Goal: Task Accomplishment & Management: Use online tool/utility

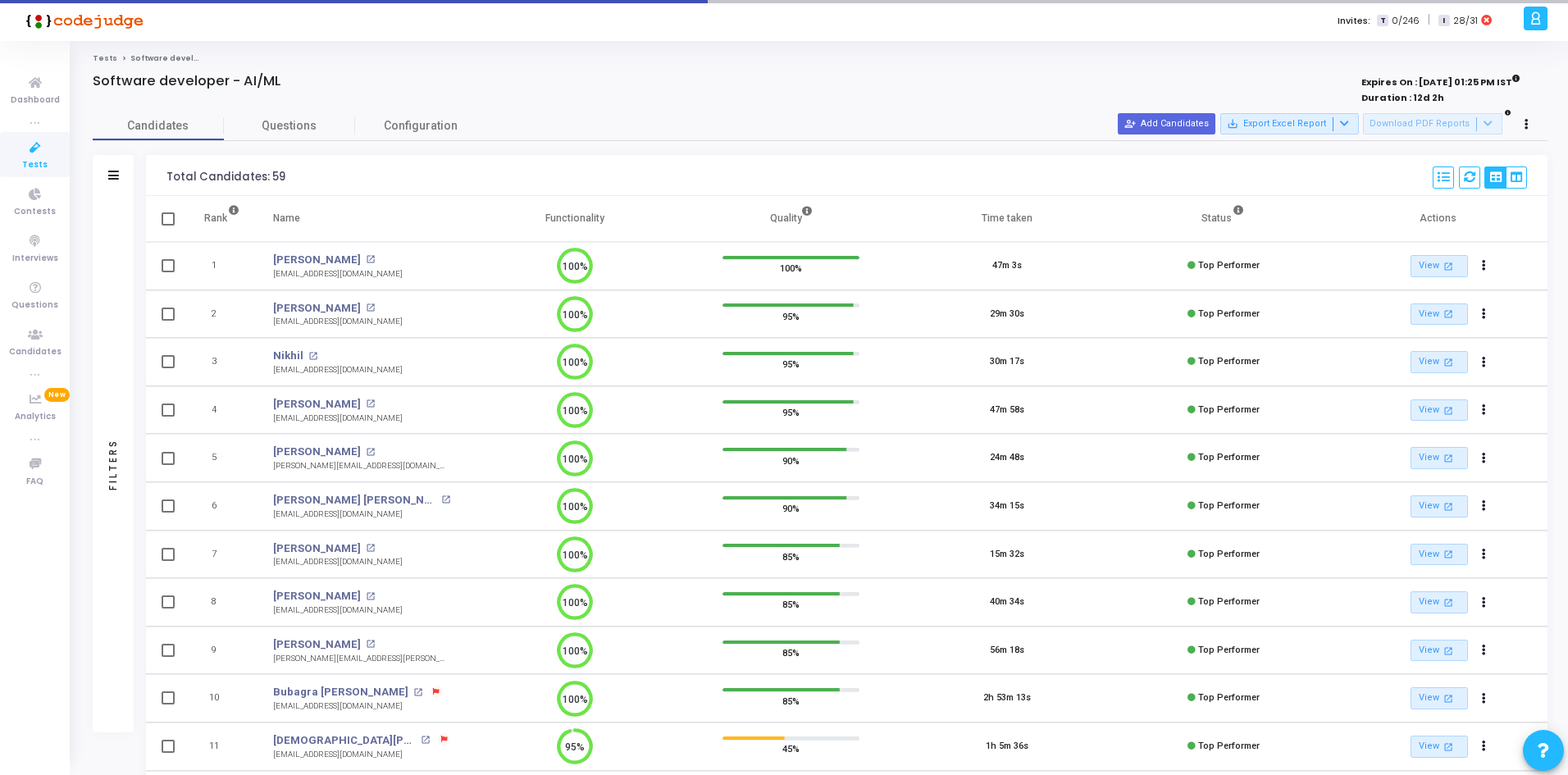
click at [557, 288] on icon "100%" at bounding box center [569, 266] width 49 height 43
click at [106, 173] on div "Filters" at bounding box center [113, 174] width 41 height 41
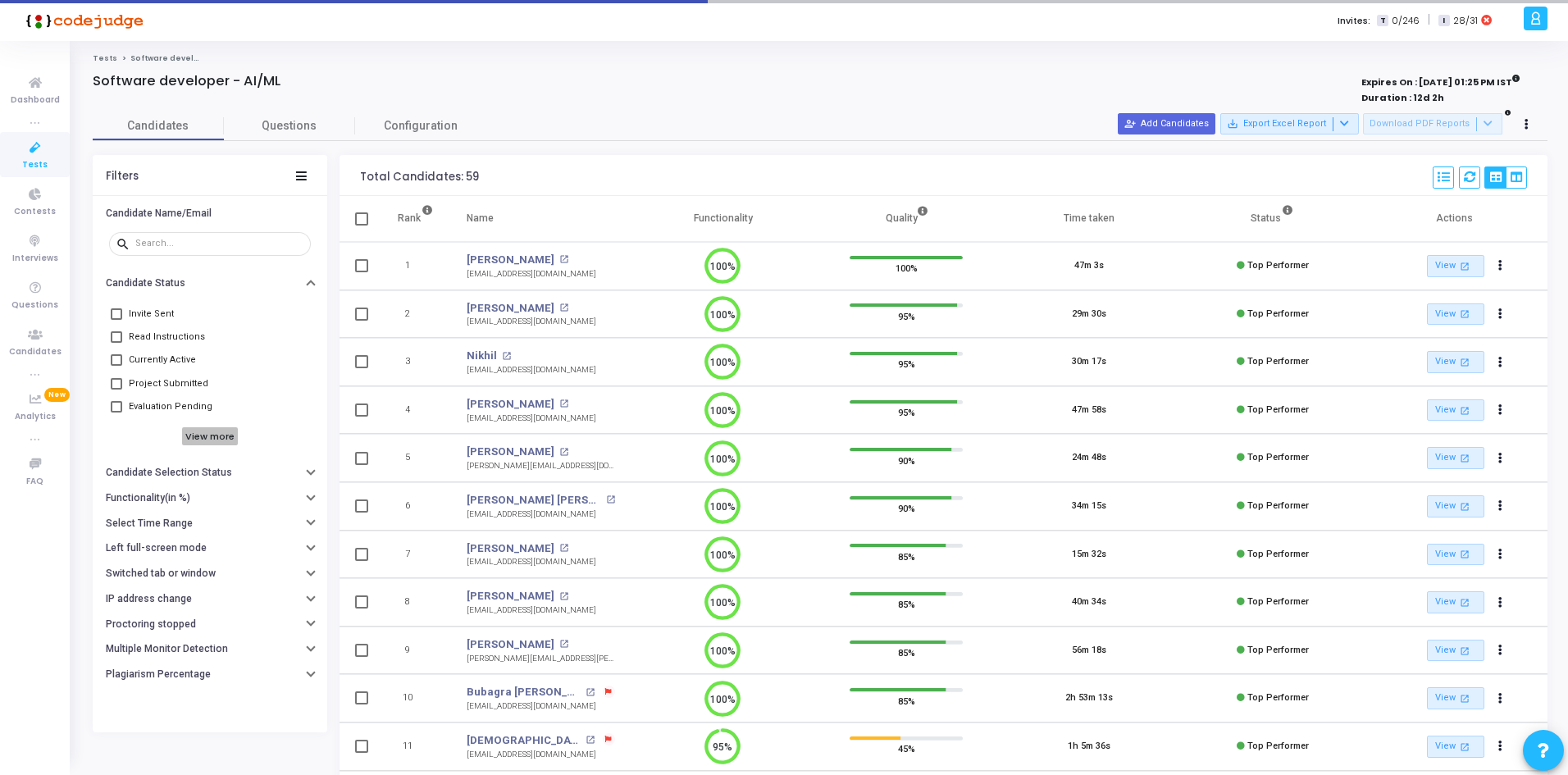
click at [218, 437] on h6 "View more" at bounding box center [210, 436] width 56 height 18
click at [115, 457] on span at bounding box center [117, 454] width 12 height 12
click at [116, 459] on input "Mid Performers" at bounding box center [116, 459] width 1 height 1
checkbox input "true"
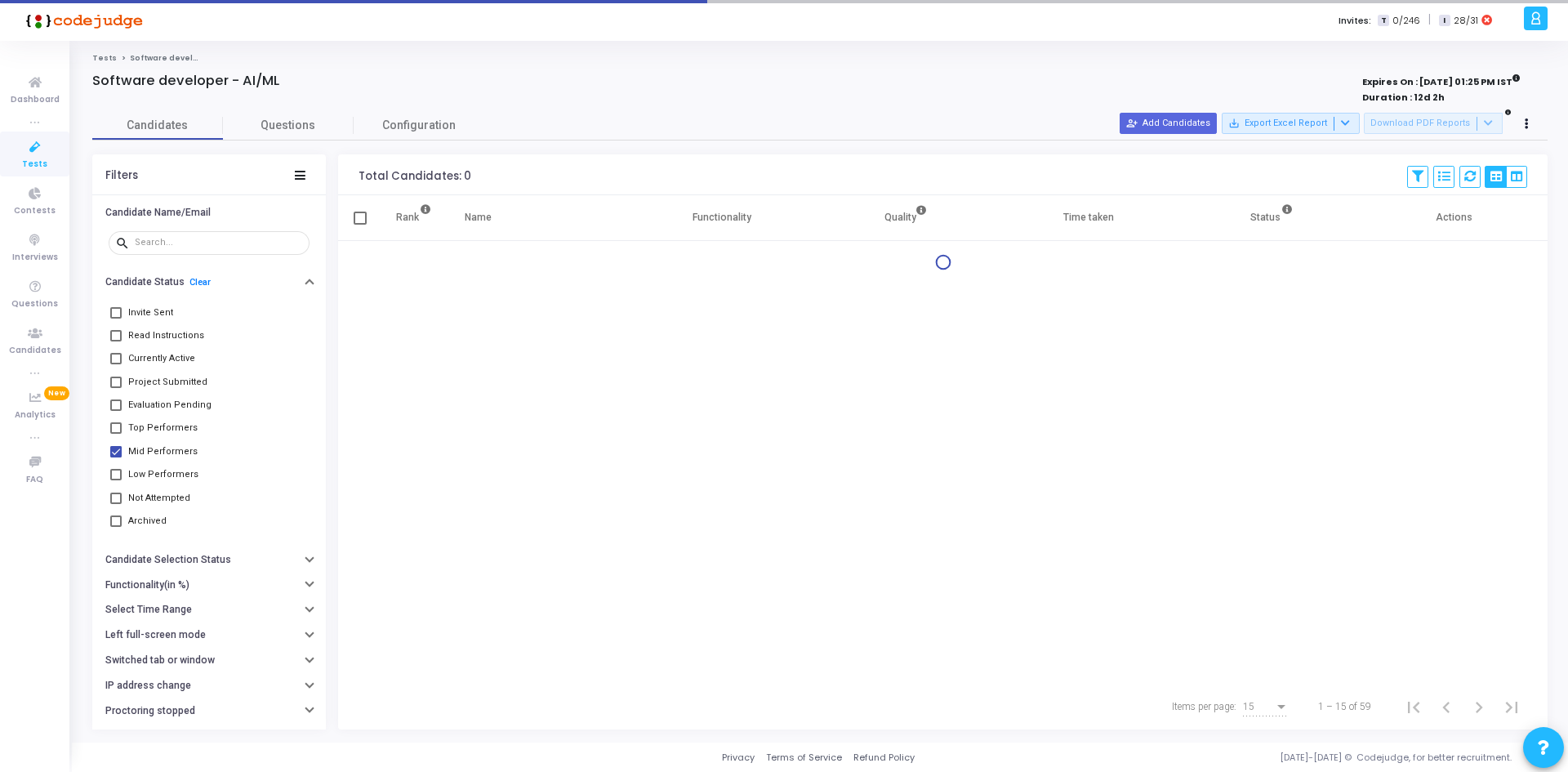
click at [120, 421] on label "Top Performers" at bounding box center [154, 428] width 88 height 20
click at [116, 433] on input "Top Performers" at bounding box center [115, 433] width 1 height 1
checkbox input "true"
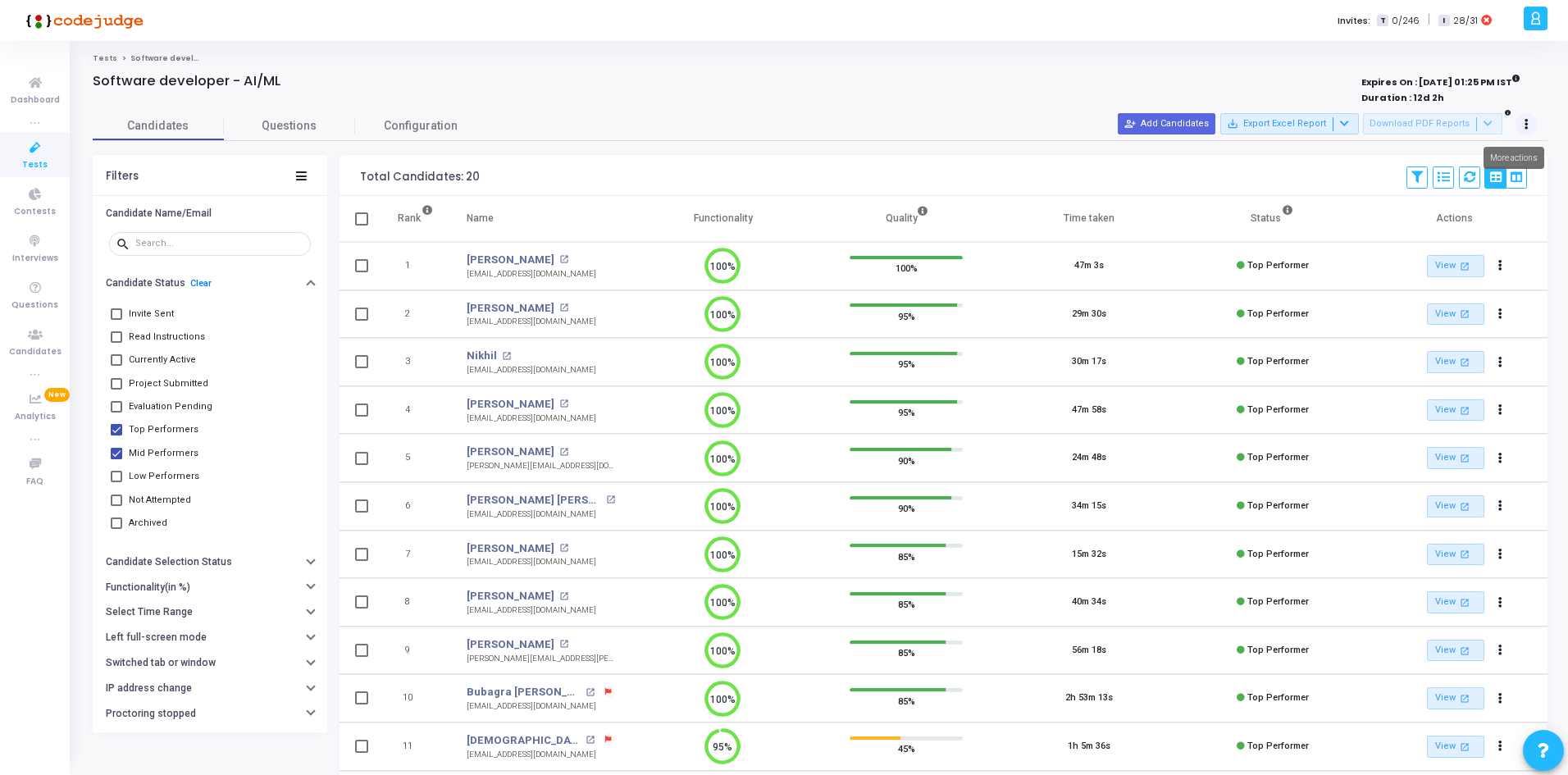
click at [1531, 126] on button at bounding box center [1526, 124] width 23 height 23
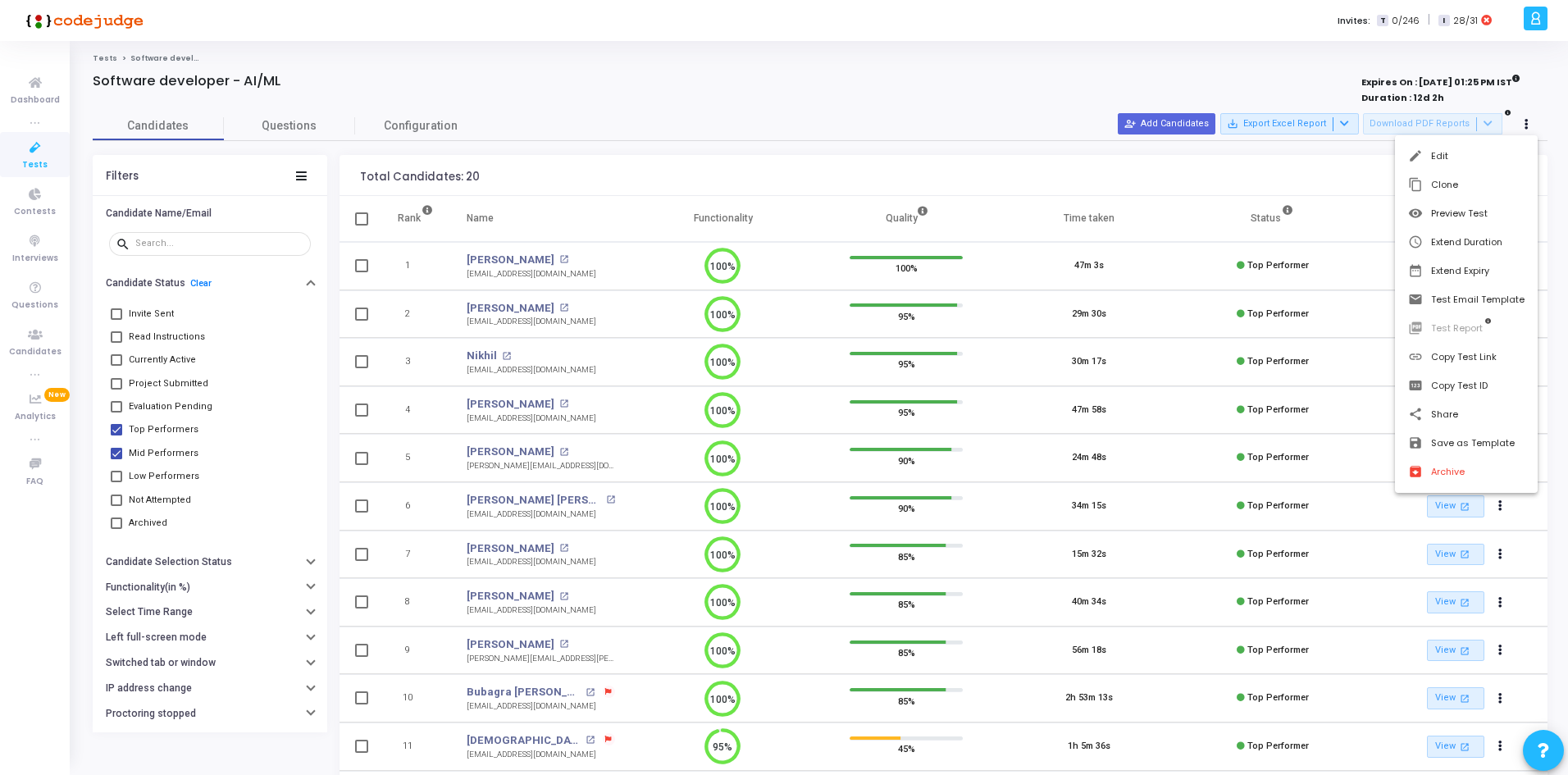
click at [1351, 128] on div at bounding box center [784, 388] width 1568 height 775
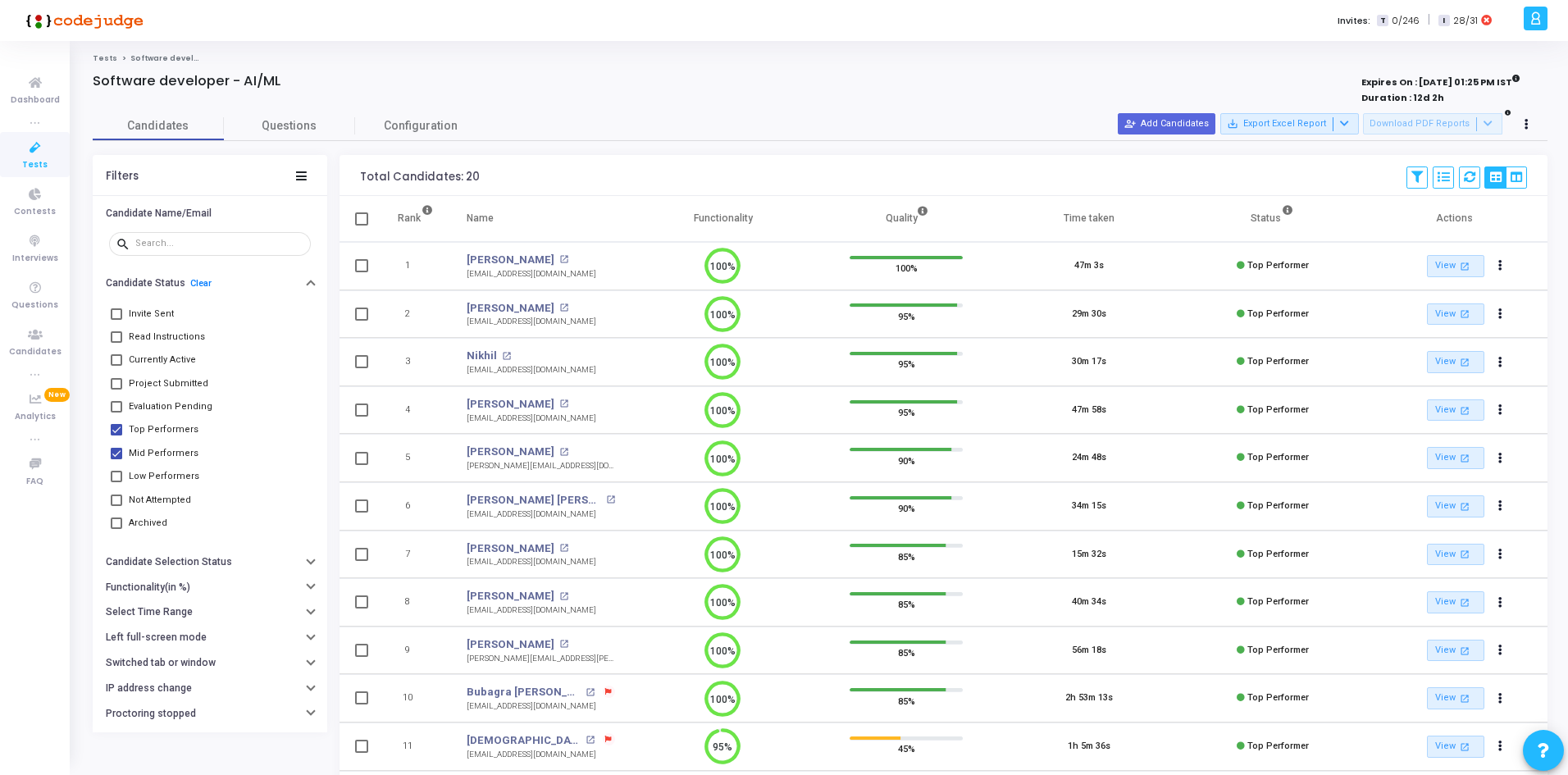
click at [1349, 128] on icon at bounding box center [1343, 123] width 9 height 9
click at [1319, 158] on button "Export with applied filter" at bounding box center [1299, 155] width 136 height 29
